Goal: Information Seeking & Learning: Understand process/instructions

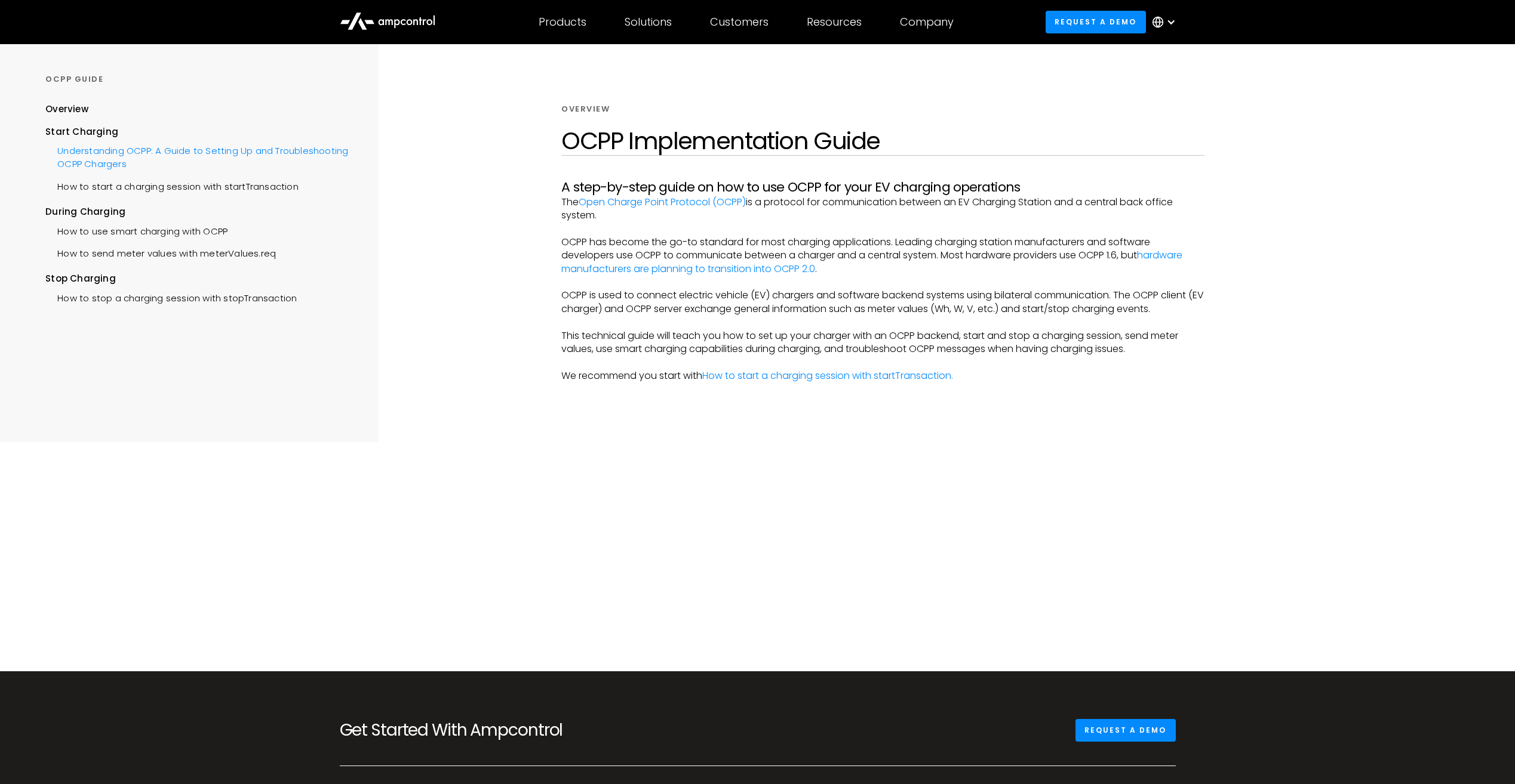
click at [176, 161] on div "Understanding OCPP: A Guide to Setting Up and Troubleshooting OCPP Chargers" at bounding box center [197, 156] width 303 height 36
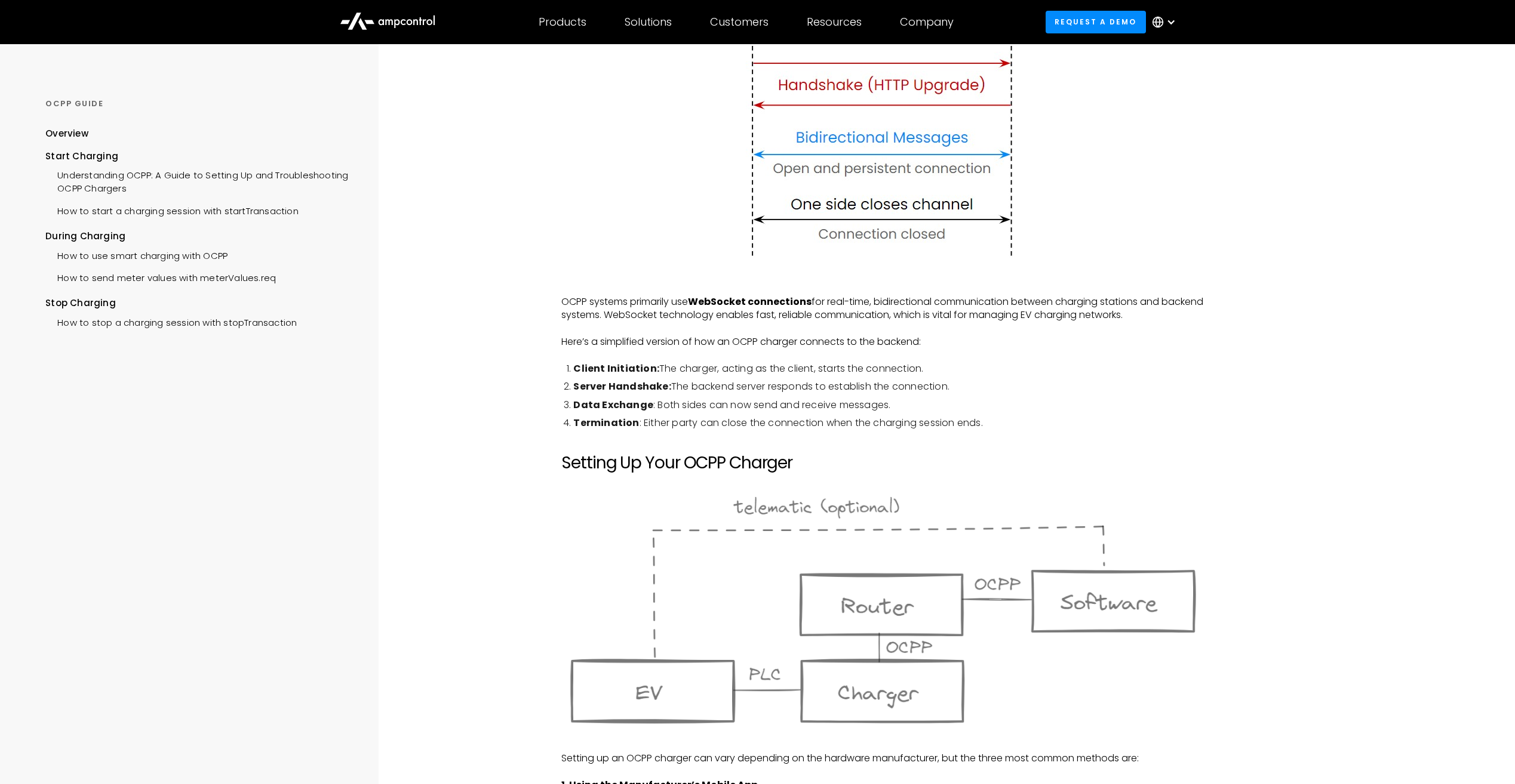
scroll to position [418, 0]
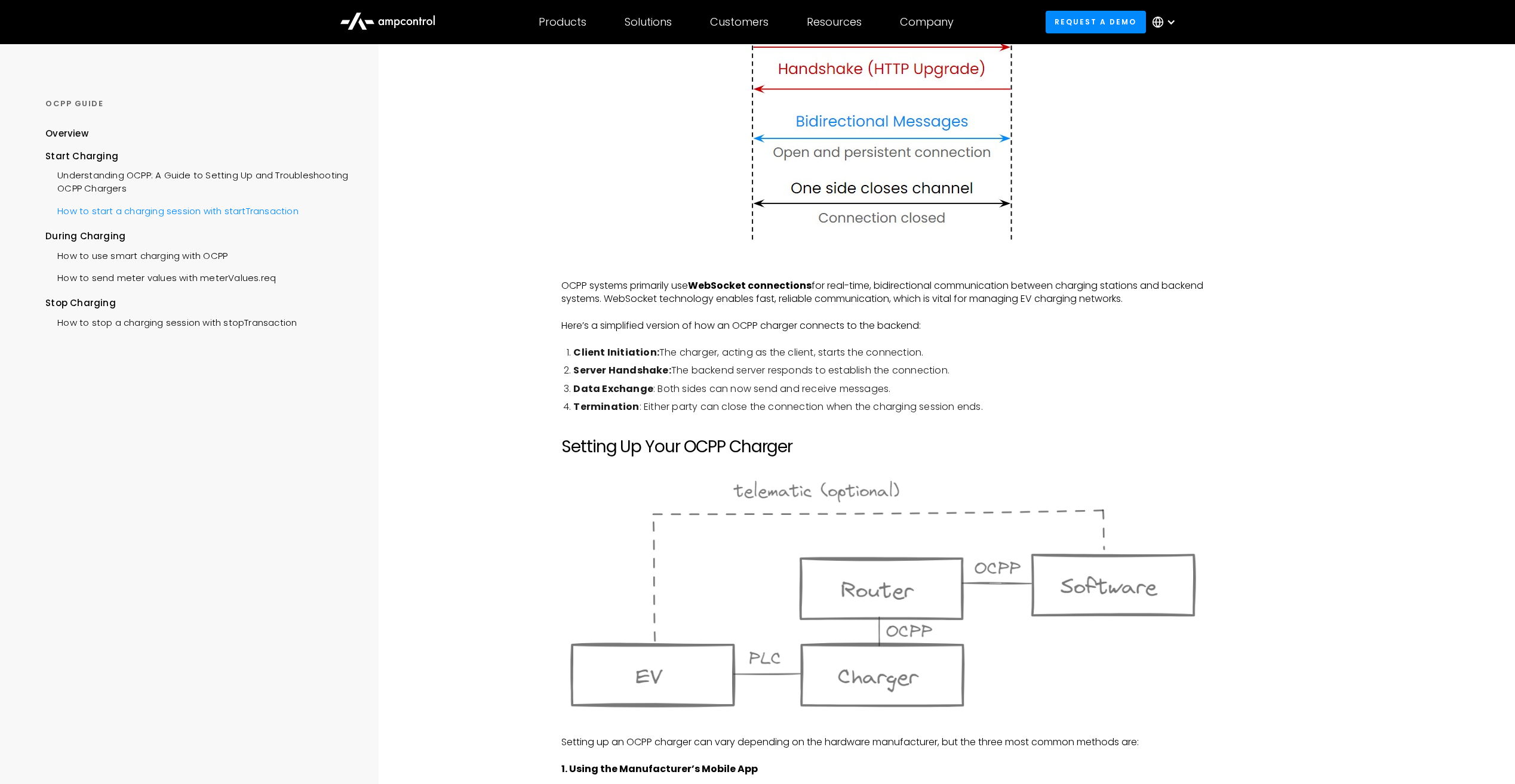
click at [154, 207] on div "How to start a charging session with startTransaction" at bounding box center [172, 210] width 253 height 22
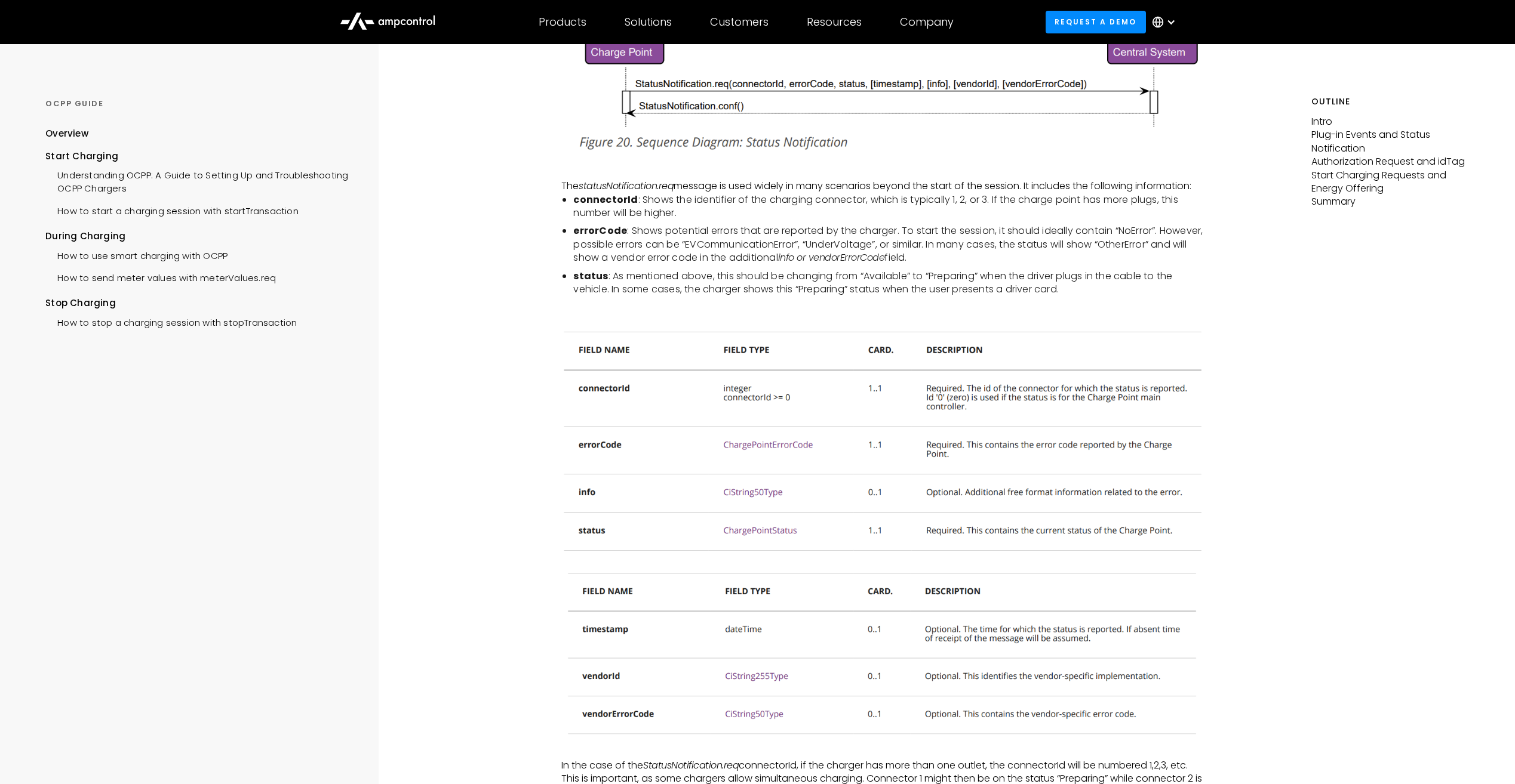
scroll to position [597, 0]
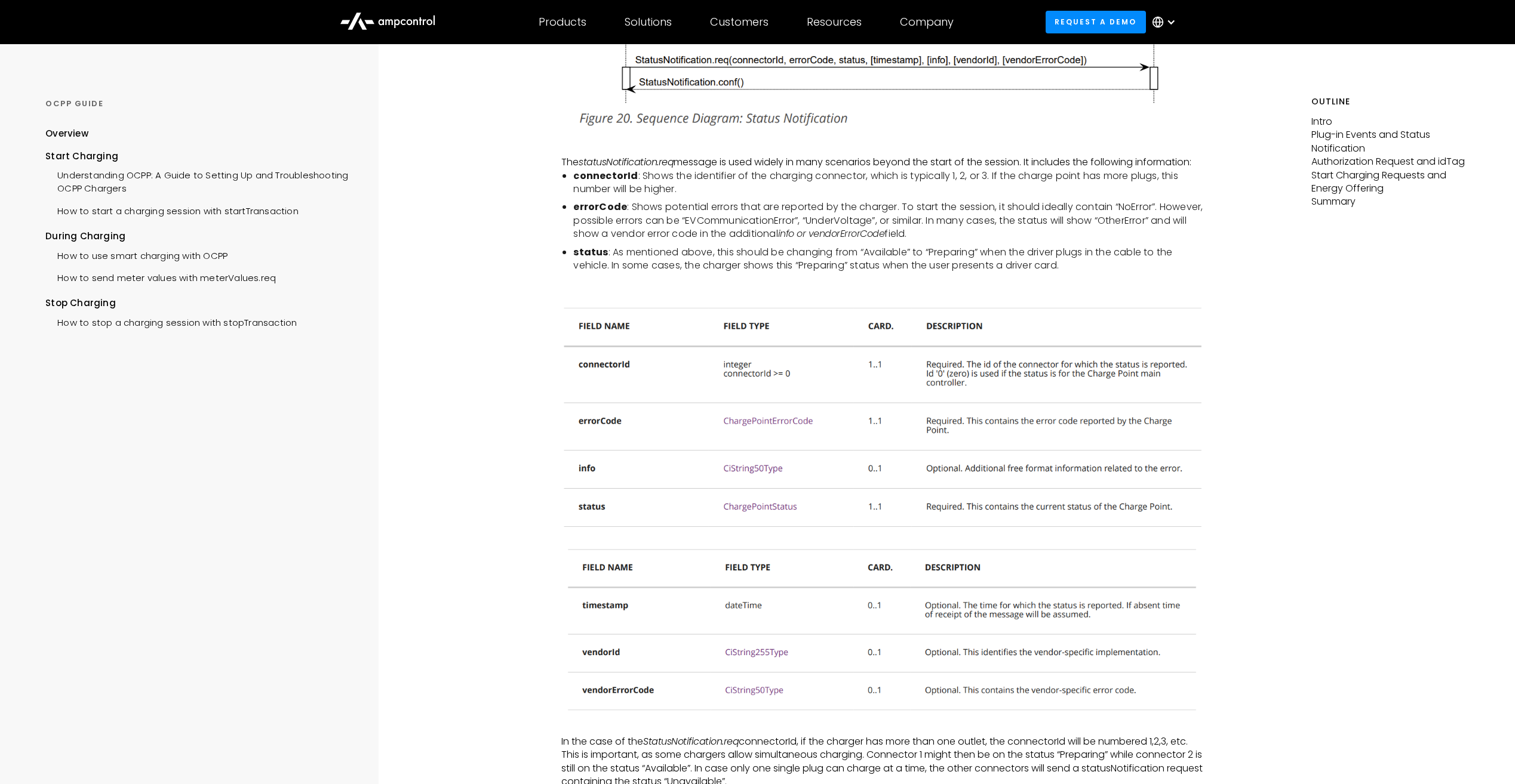
click at [757, 424] on img at bounding box center [882, 416] width 643 height 241
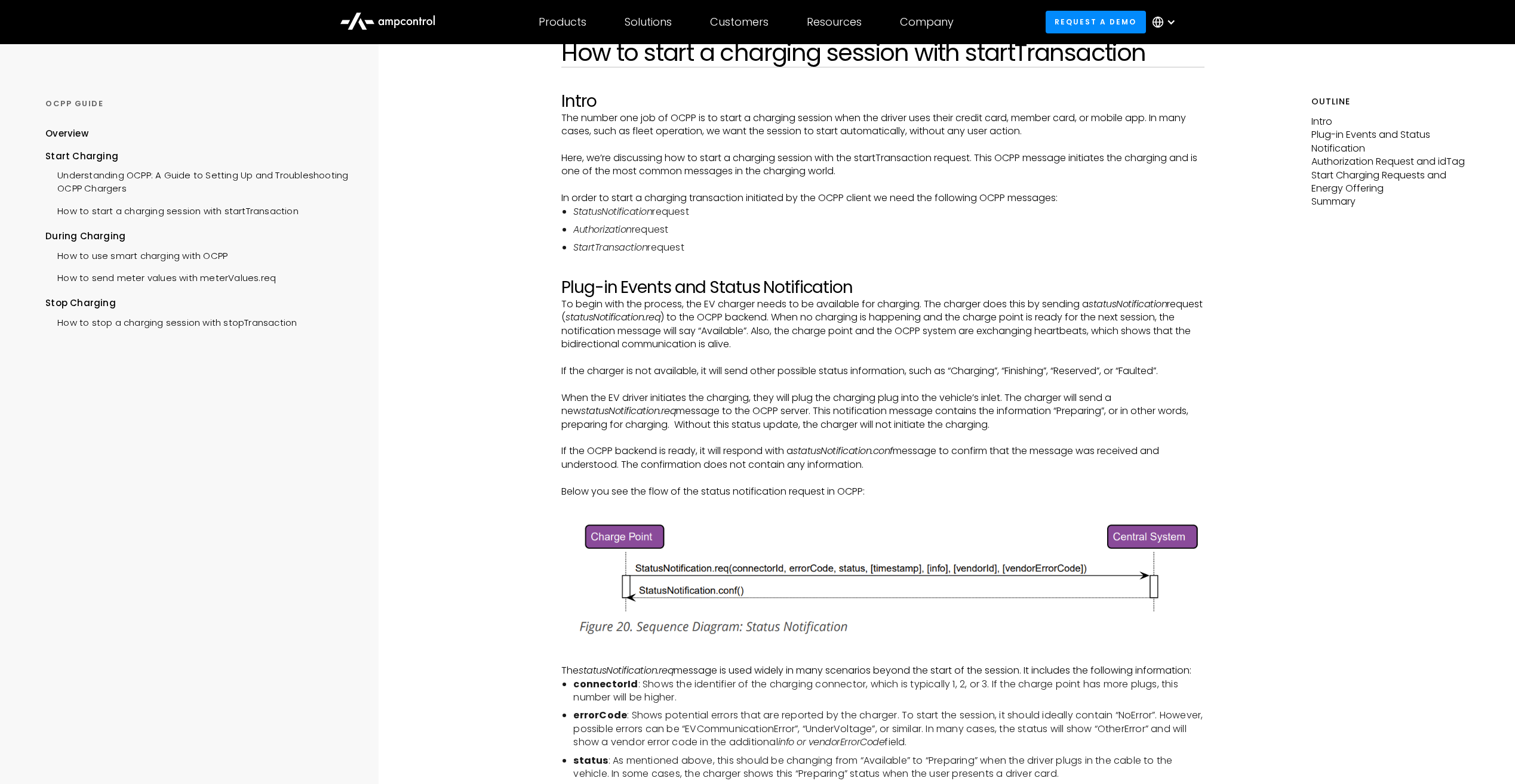
scroll to position [0, 0]
